Goal: Transaction & Acquisition: Subscribe to service/newsletter

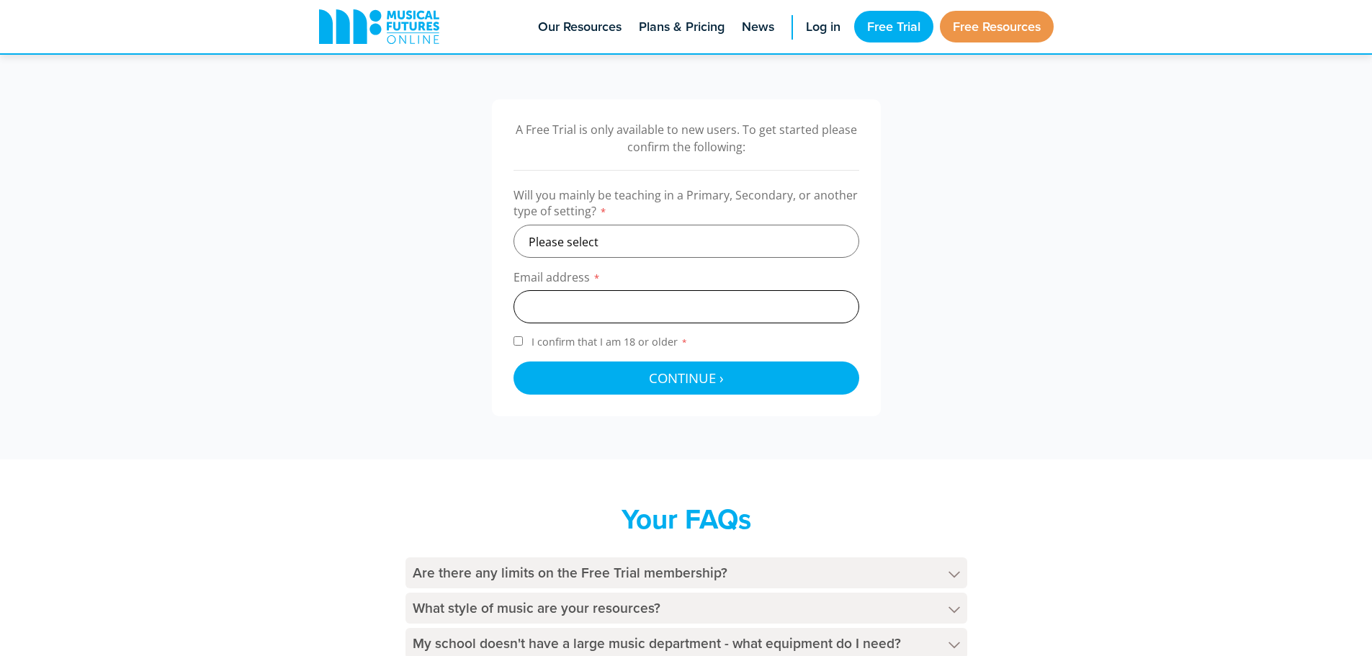
scroll to position [432, 0]
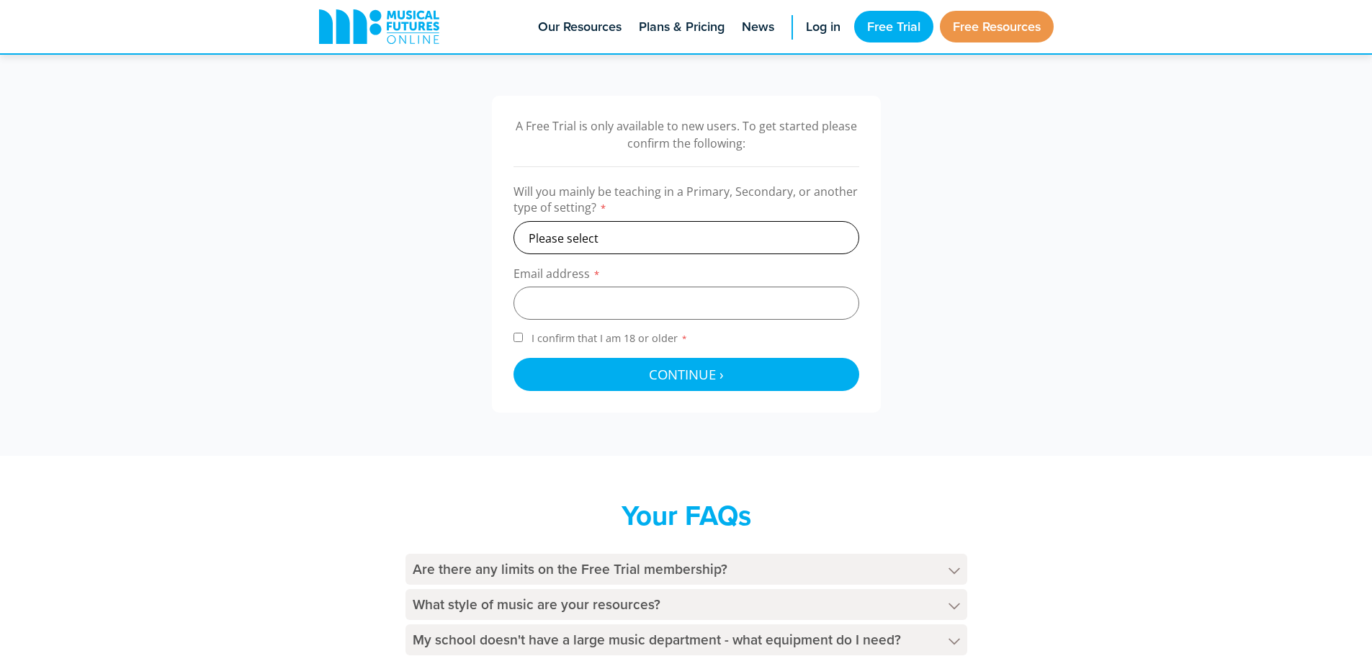
click at [669, 221] on select "Please select Primary Secondary Other" at bounding box center [687, 237] width 346 height 33
click at [514, 221] on select "Please select Primary Secondary Other" at bounding box center [687, 237] width 346 height 33
click at [625, 295] on input "email" at bounding box center [687, 303] width 346 height 33
click at [628, 249] on select "Please select Primary Secondary Other" at bounding box center [687, 237] width 346 height 33
select select "secondary"
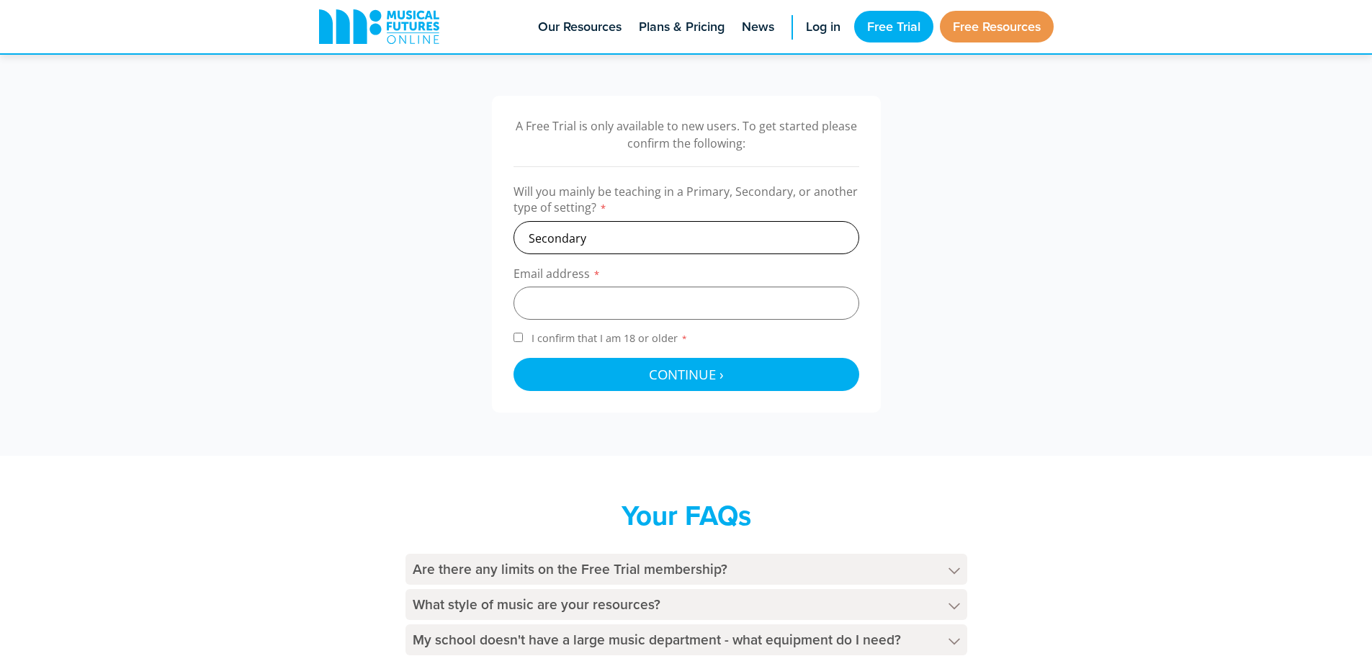
click at [514, 221] on select "Please select Primary Secondary Other" at bounding box center [687, 237] width 346 height 33
click at [626, 297] on input "email" at bounding box center [687, 303] width 346 height 33
type input "d.simons@overtongrange.org"
click at [604, 334] on span "I confirm that I am 18 or older *" at bounding box center [610, 338] width 162 height 14
click at [523, 334] on input "I confirm that I am 18 or older *" at bounding box center [518, 337] width 9 height 9
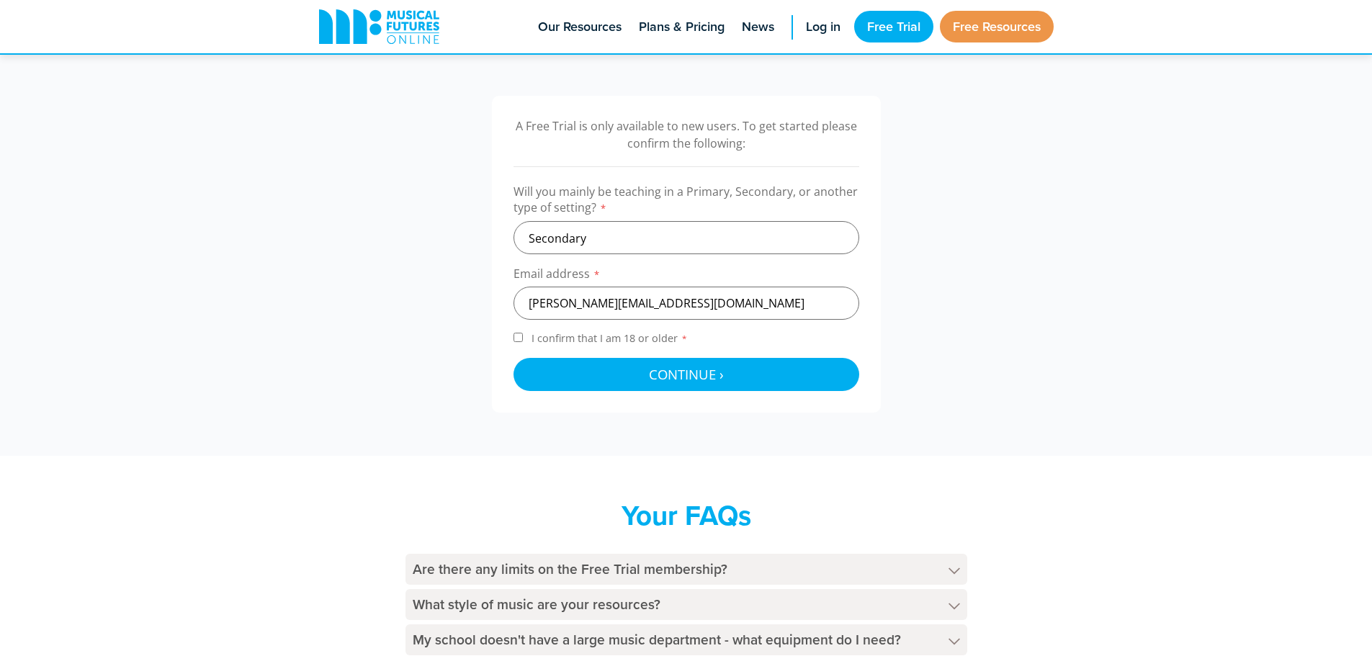
checkbox input "true"
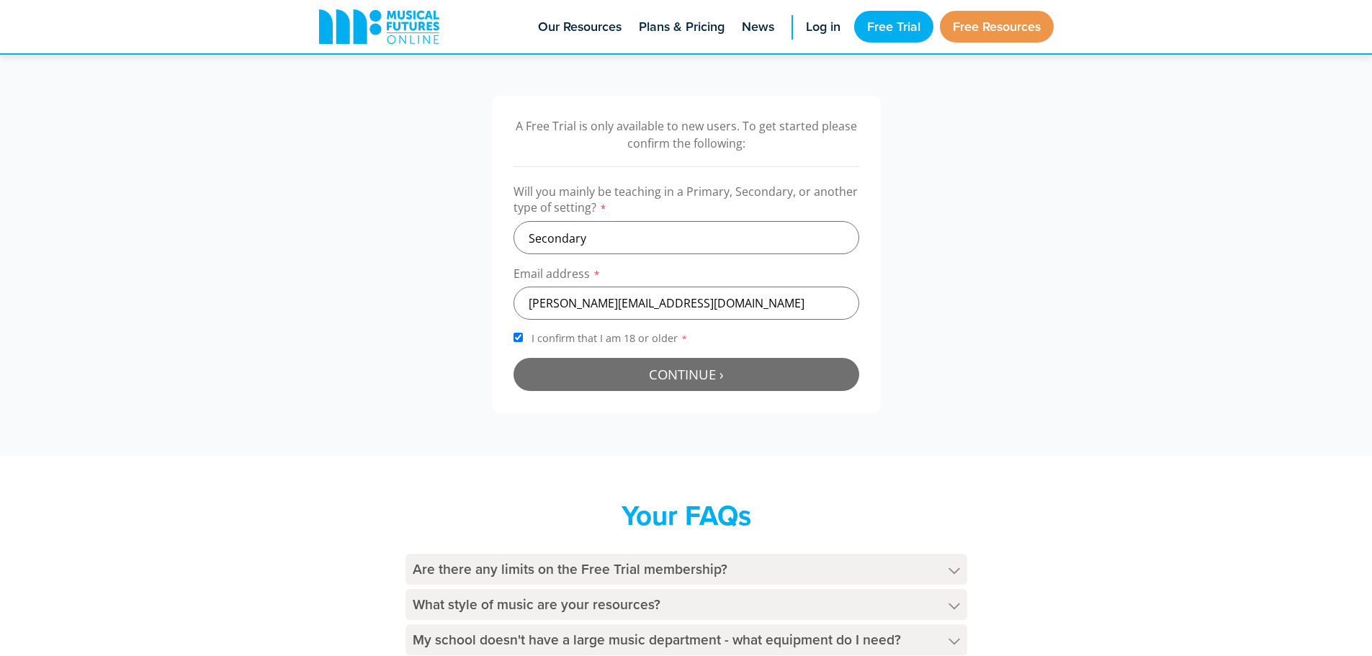
click at [664, 379] on span "Continue ›" at bounding box center [686, 374] width 75 height 18
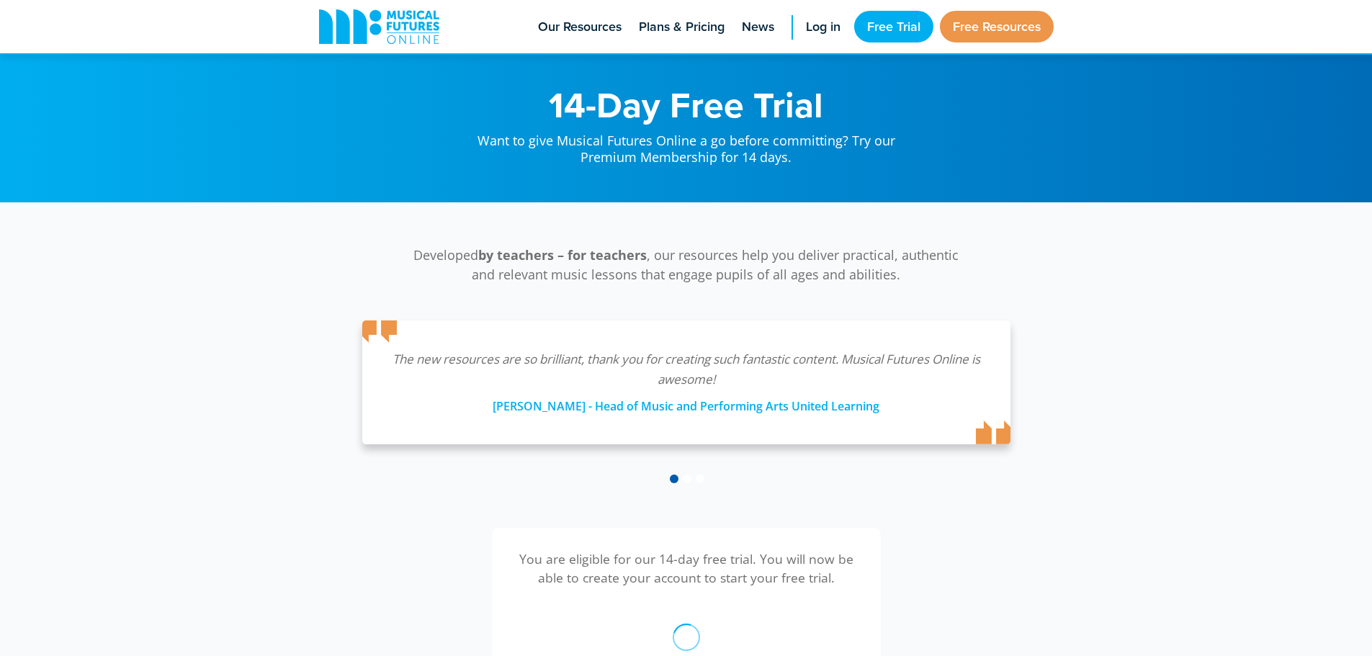
scroll to position [470, 0]
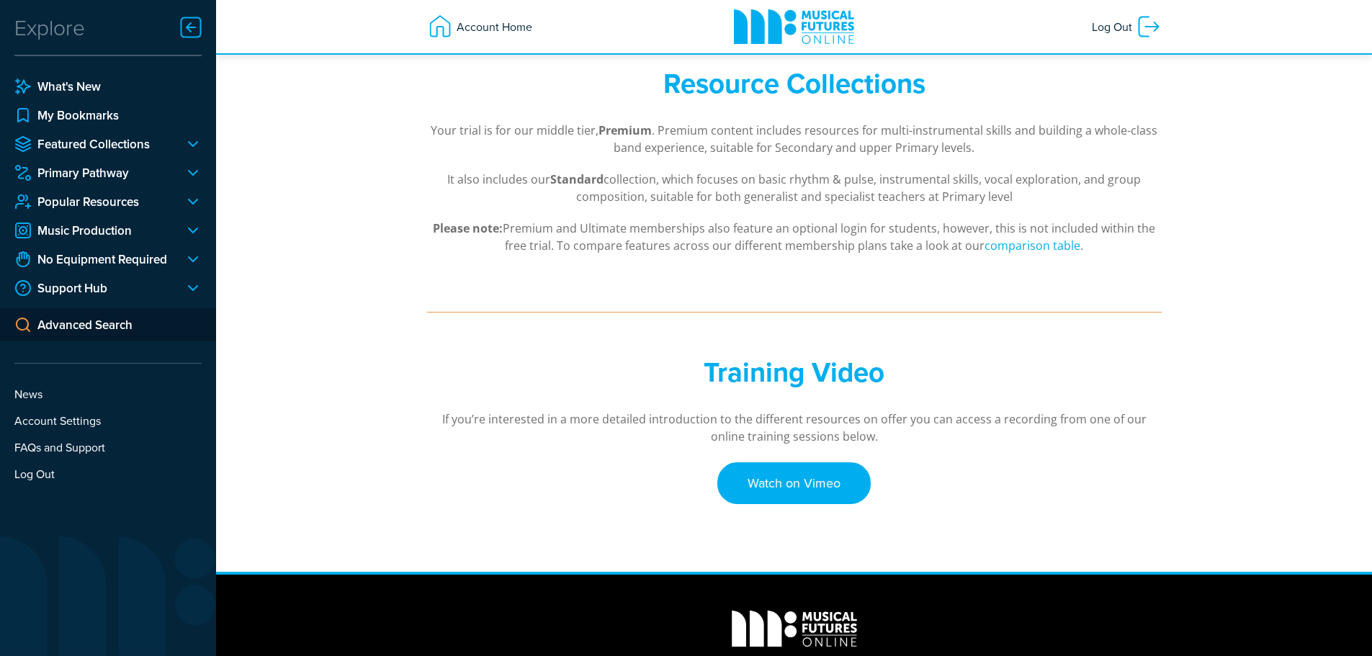
scroll to position [216, 0]
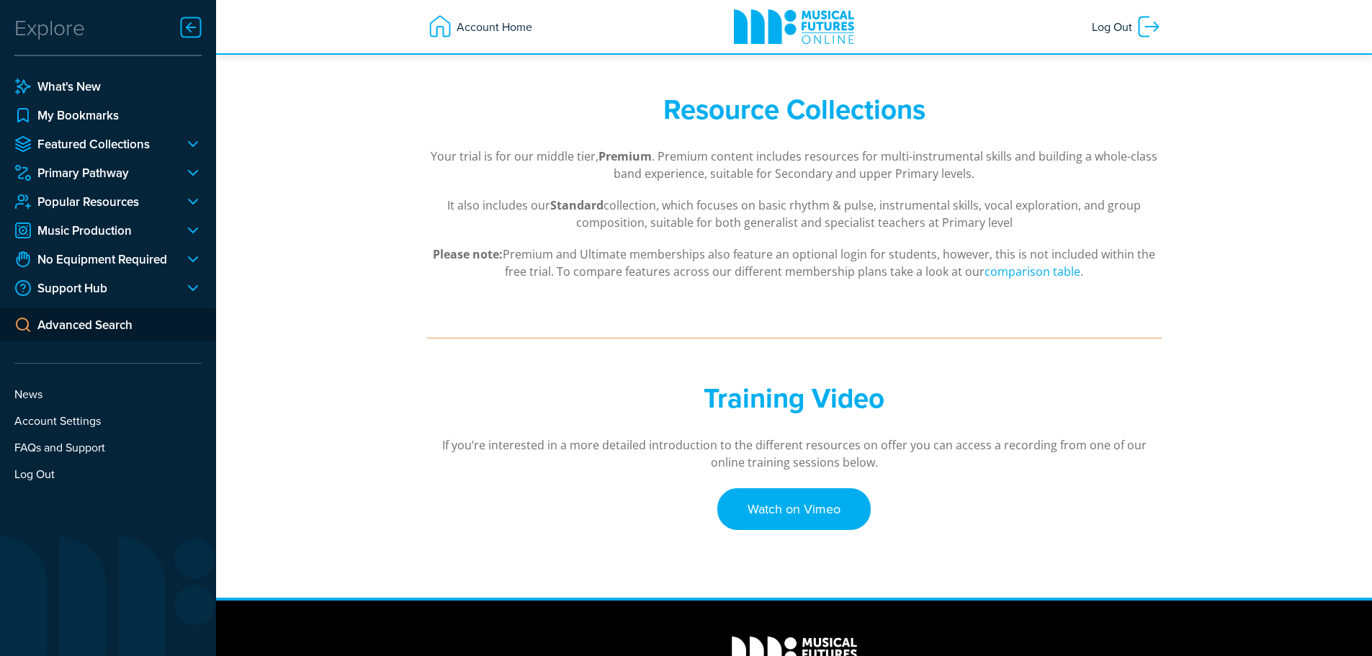
click at [190, 202] on div at bounding box center [187, 201] width 29 height 17
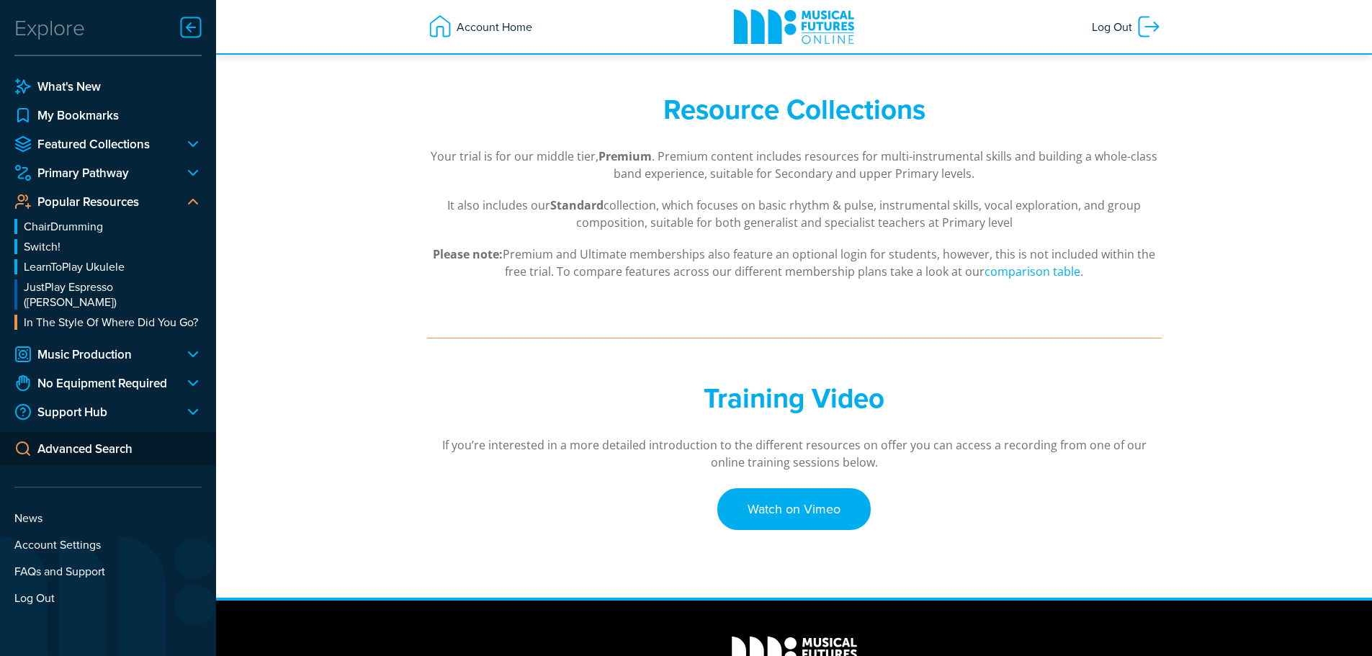
click at [190, 202] on div at bounding box center [187, 201] width 29 height 17
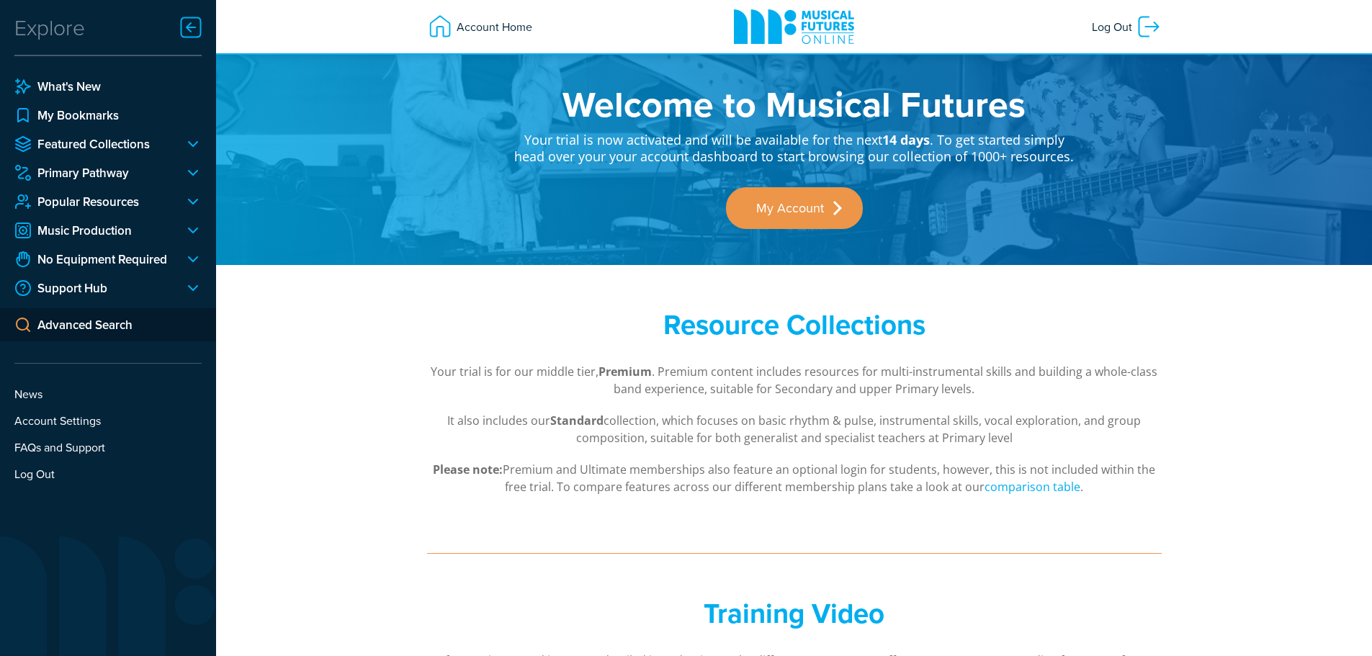
scroll to position [0, 0]
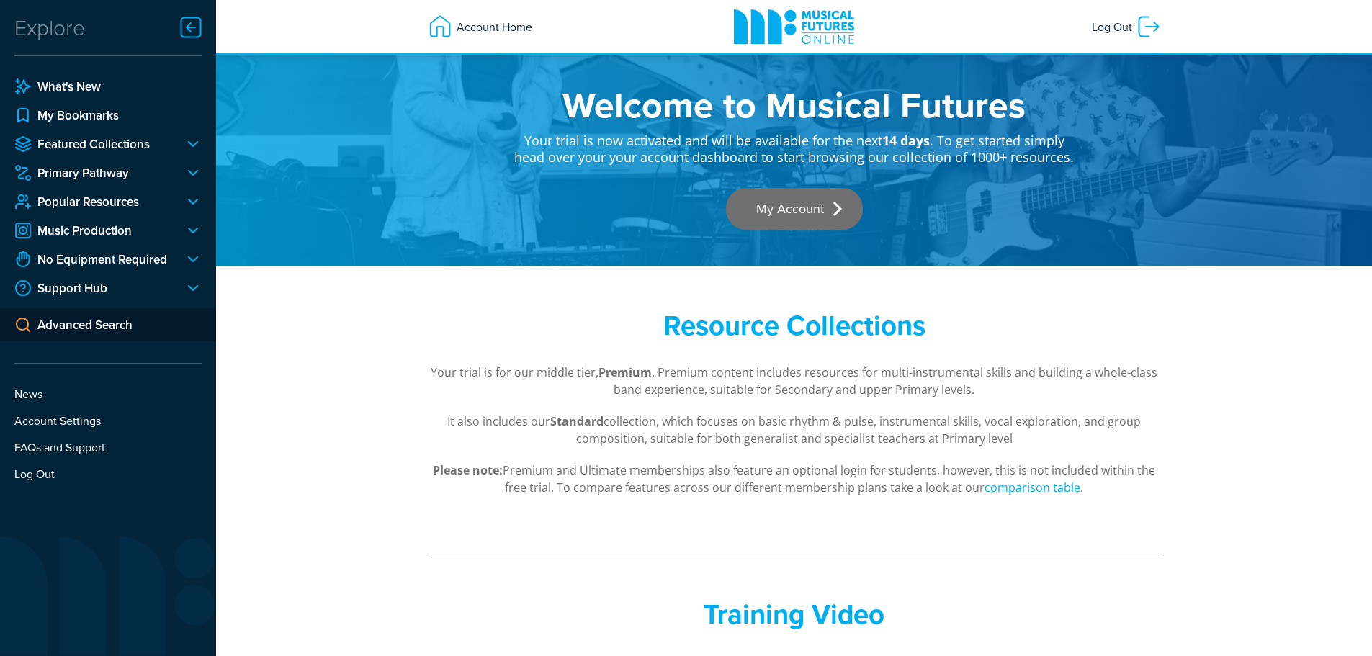
click at [832, 210] on link "My Account" at bounding box center [794, 209] width 137 height 42
